Goal: Information Seeking & Learning: Learn about a topic

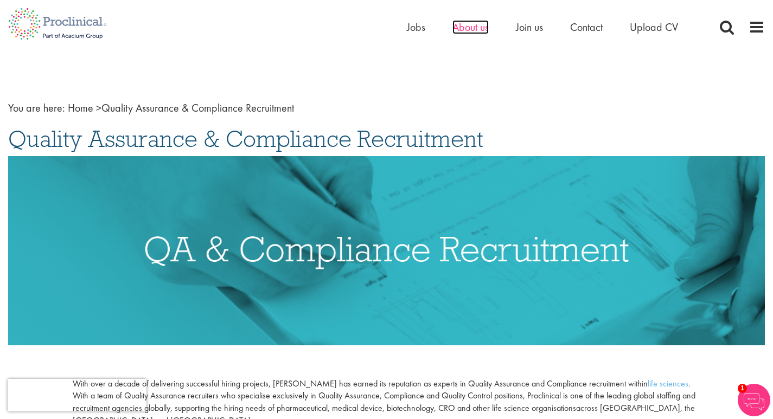
click at [474, 31] on span "About us" at bounding box center [470, 27] width 36 height 14
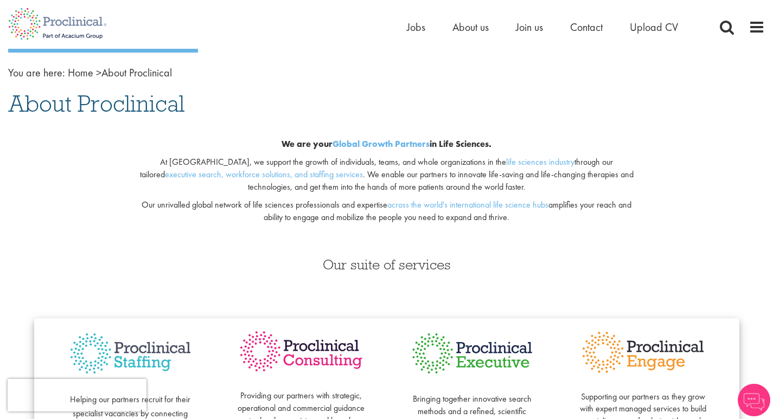
scroll to position [174, 0]
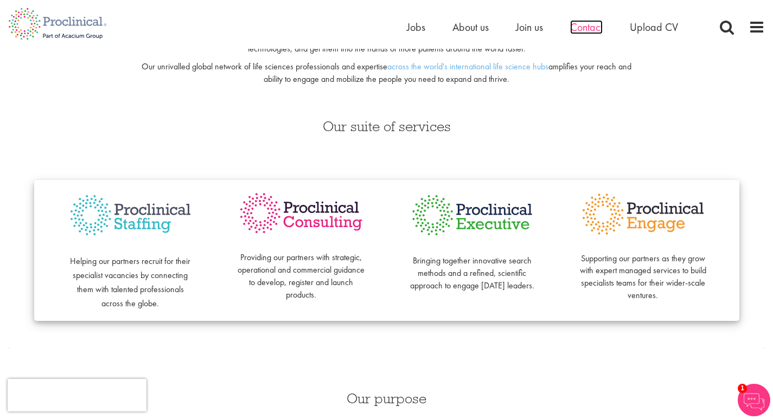
click at [588, 22] on span "Contact" at bounding box center [586, 27] width 33 height 14
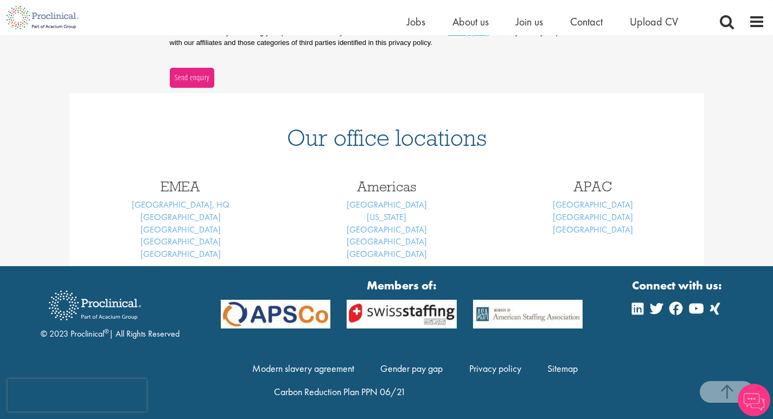
scroll to position [390, 0]
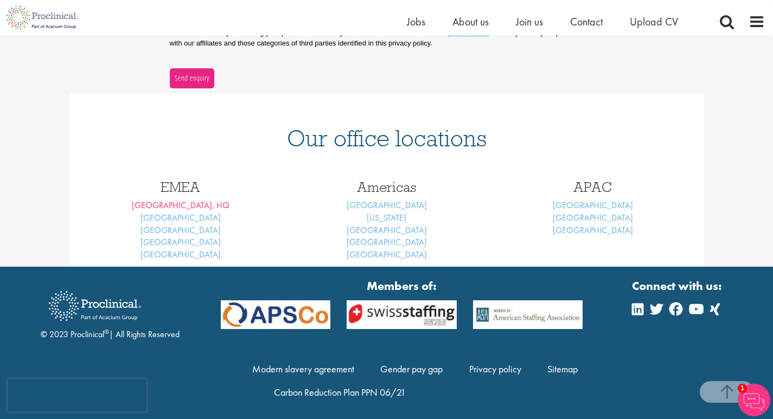
click at [189, 206] on link "[GEOGRAPHIC_DATA], HQ" at bounding box center [181, 205] width 98 height 11
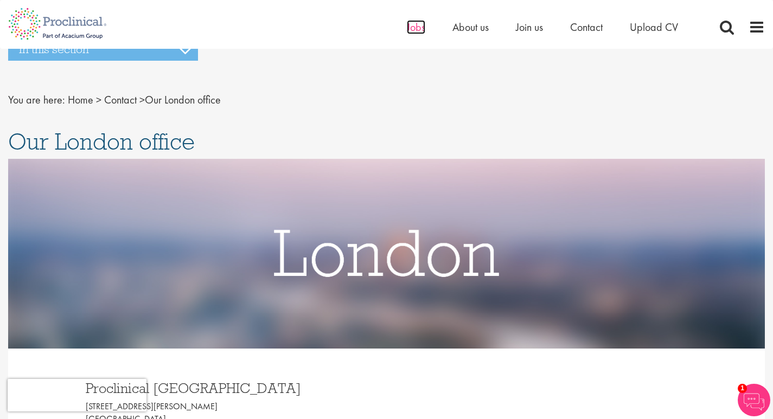
click at [416, 23] on span "Jobs" at bounding box center [416, 27] width 18 height 14
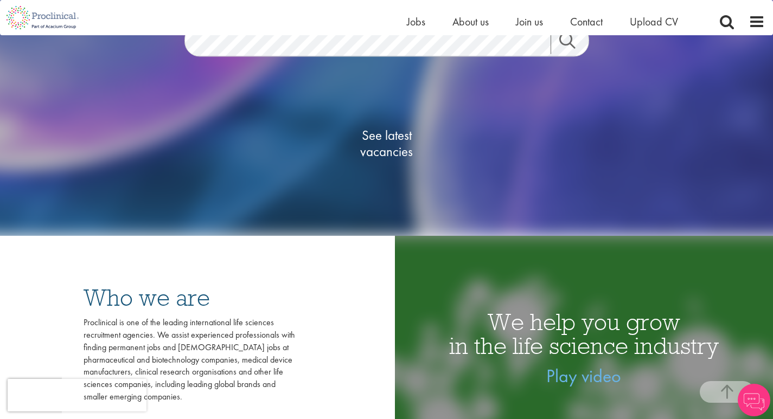
scroll to position [219, 0]
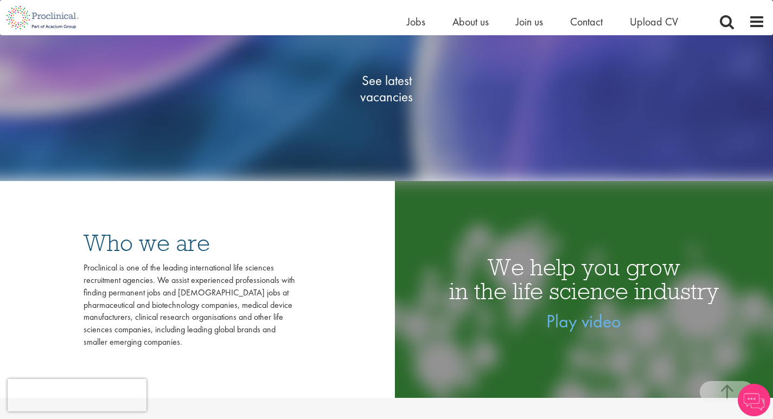
click at [383, 100] on span "See latest vacancies" at bounding box center [387, 89] width 109 height 33
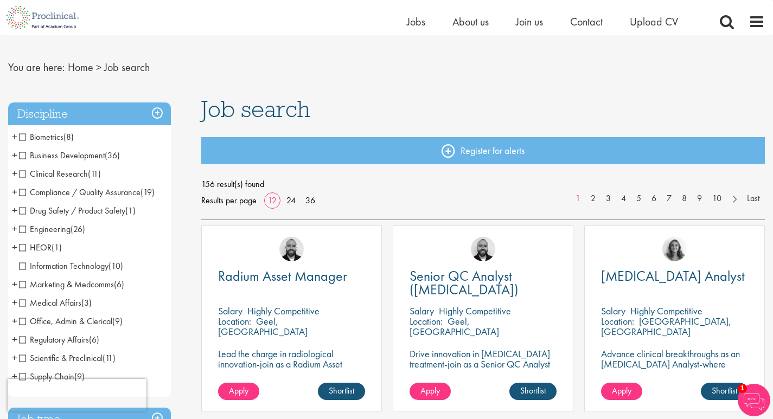
scroll to position [22, 0]
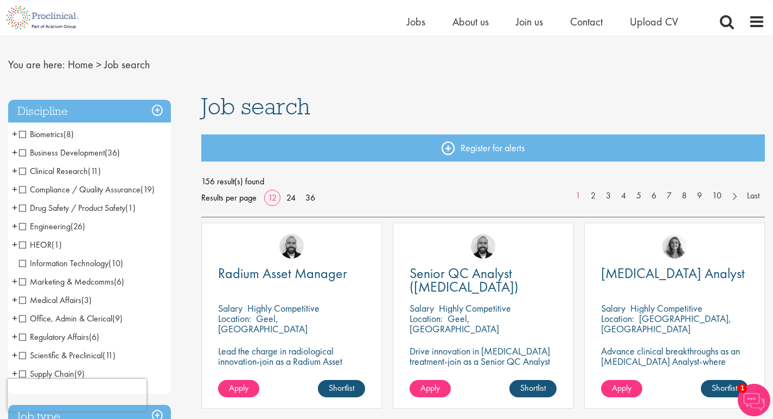
click at [69, 171] on span "Clinical Research" at bounding box center [53, 170] width 69 height 11
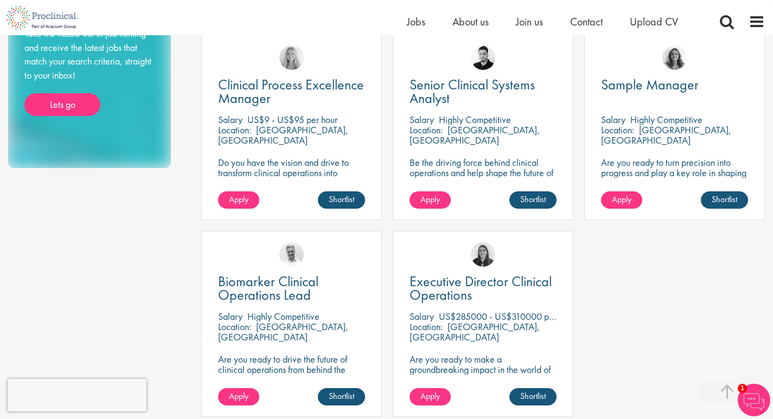
scroll to position [602, 0]
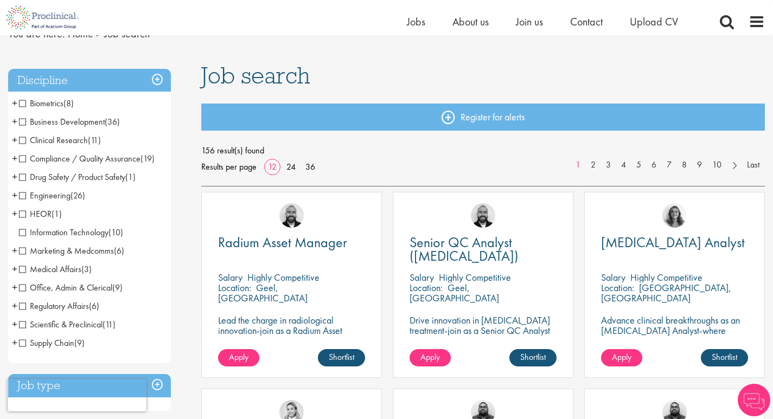
scroll to position [68, 0]
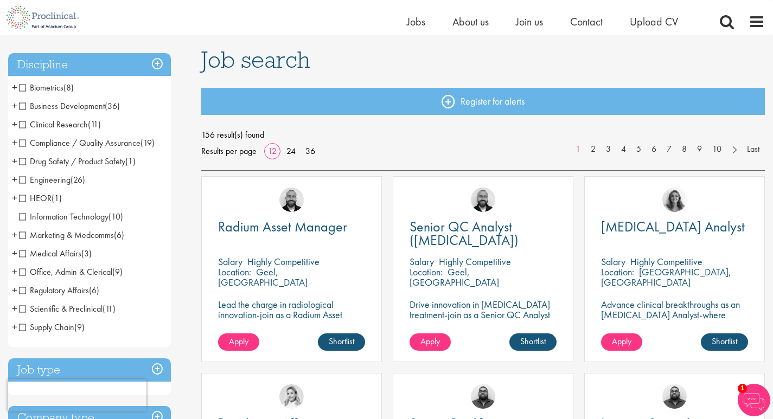
click at [24, 292] on span "Regulatory Affairs" at bounding box center [54, 290] width 70 height 11
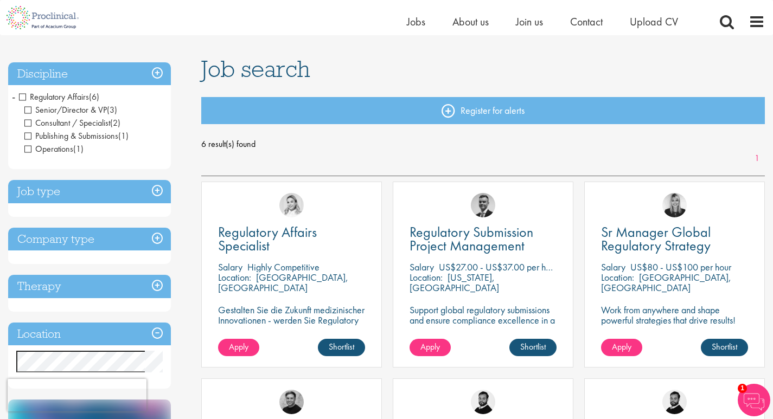
scroll to position [29, 0]
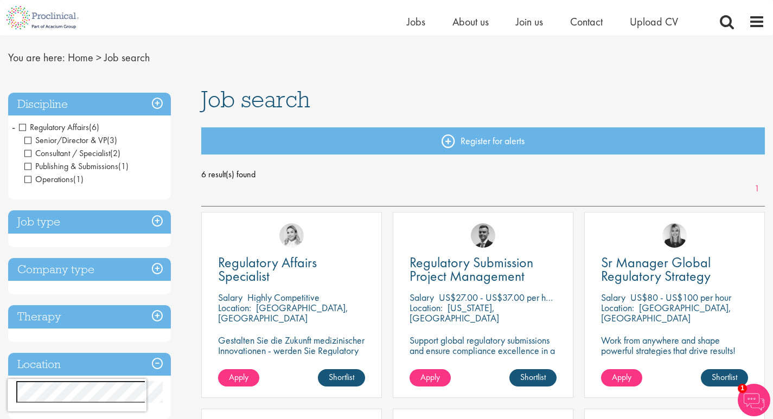
click at [158, 106] on h3 "Discipline" at bounding box center [89, 104] width 163 height 23
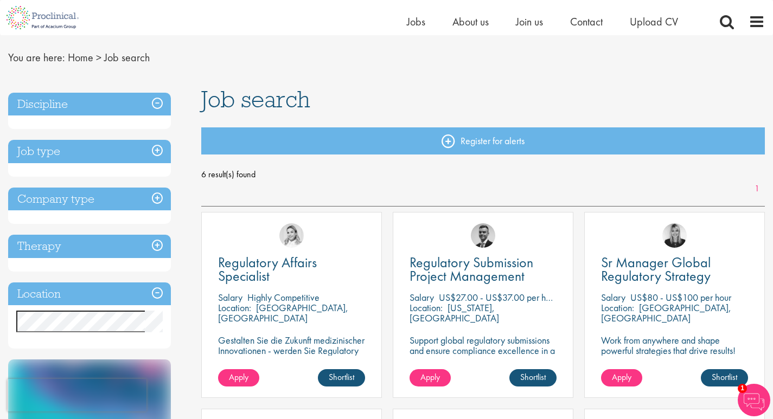
click at [159, 100] on h3 "Discipline" at bounding box center [89, 104] width 163 height 23
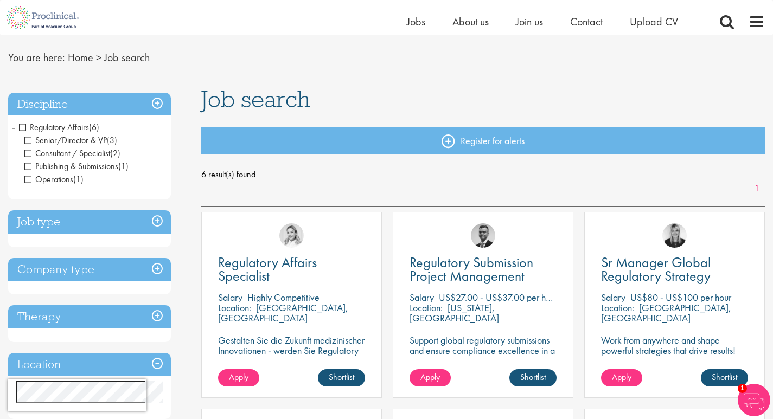
click at [59, 126] on span "Regulatory Affairs" at bounding box center [54, 127] width 70 height 11
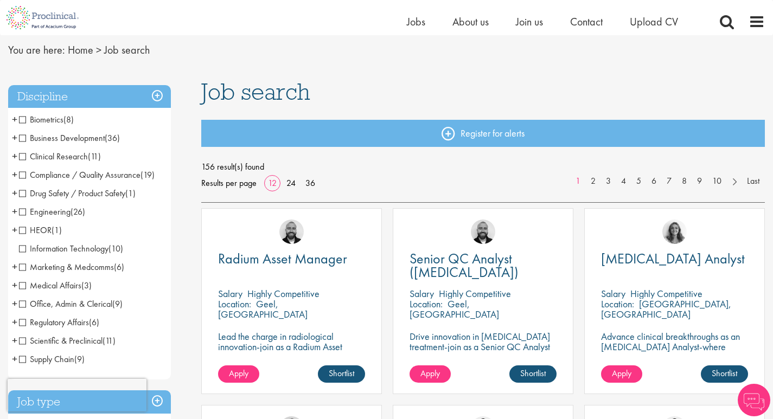
scroll to position [41, 0]
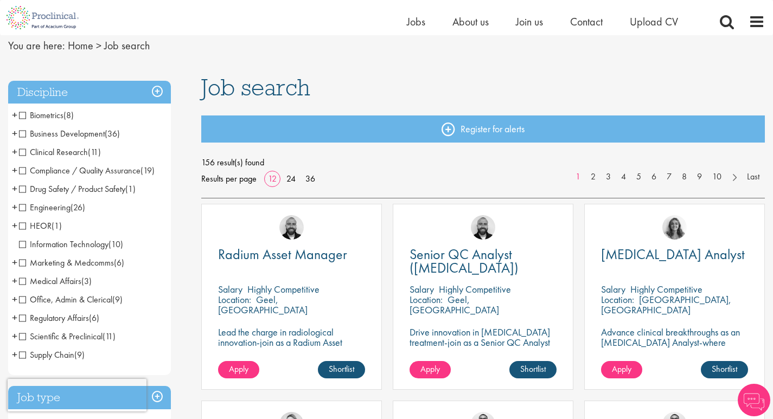
click at [32, 187] on span "Drug Safety / Product Safety" at bounding box center [72, 188] width 106 height 11
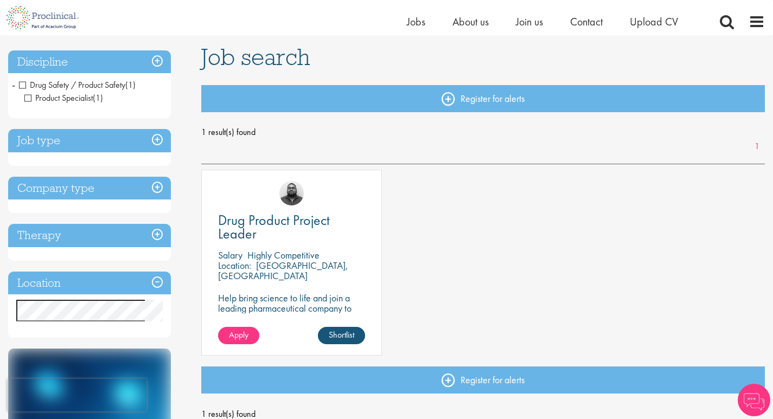
scroll to position [72, 0]
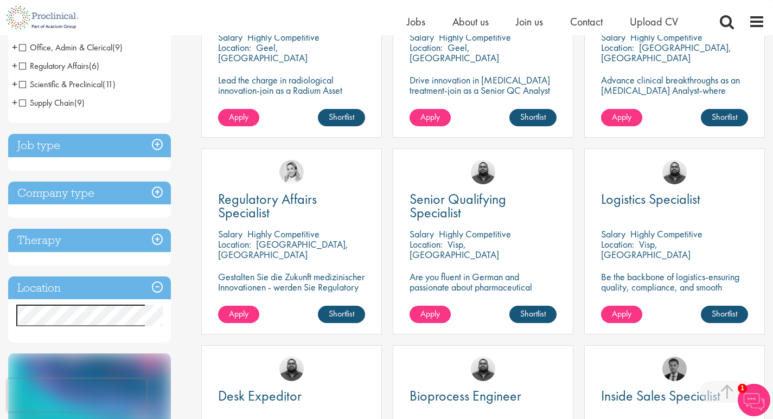
scroll to position [300, 0]
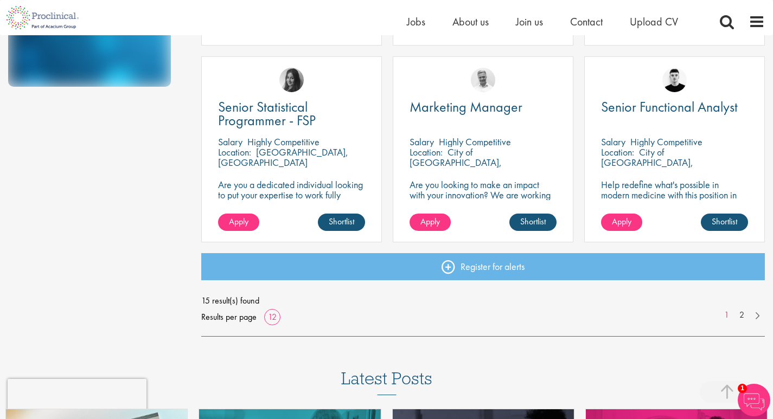
scroll to position [781, 0]
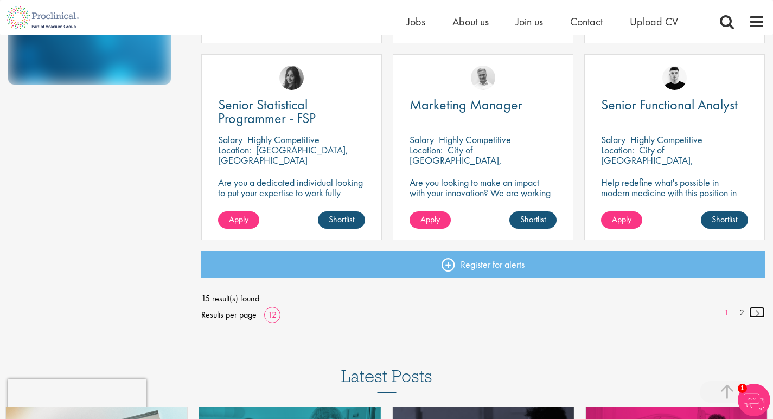
click at [757, 309] on link at bounding box center [757, 312] width 16 height 11
